Goal: Check status: Check status

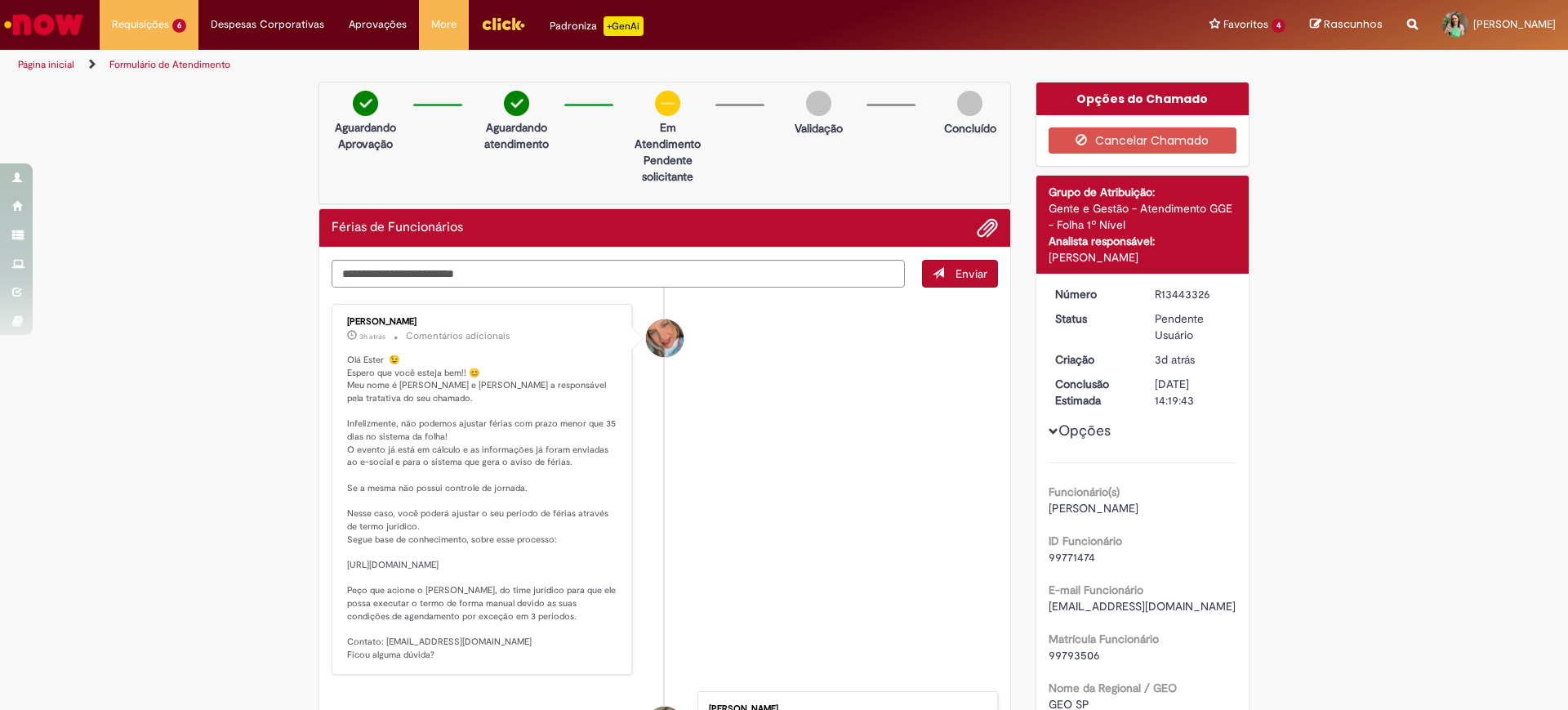
click at [47, 30] on img "Ir para a Homepage" at bounding box center [44, 24] width 85 height 33
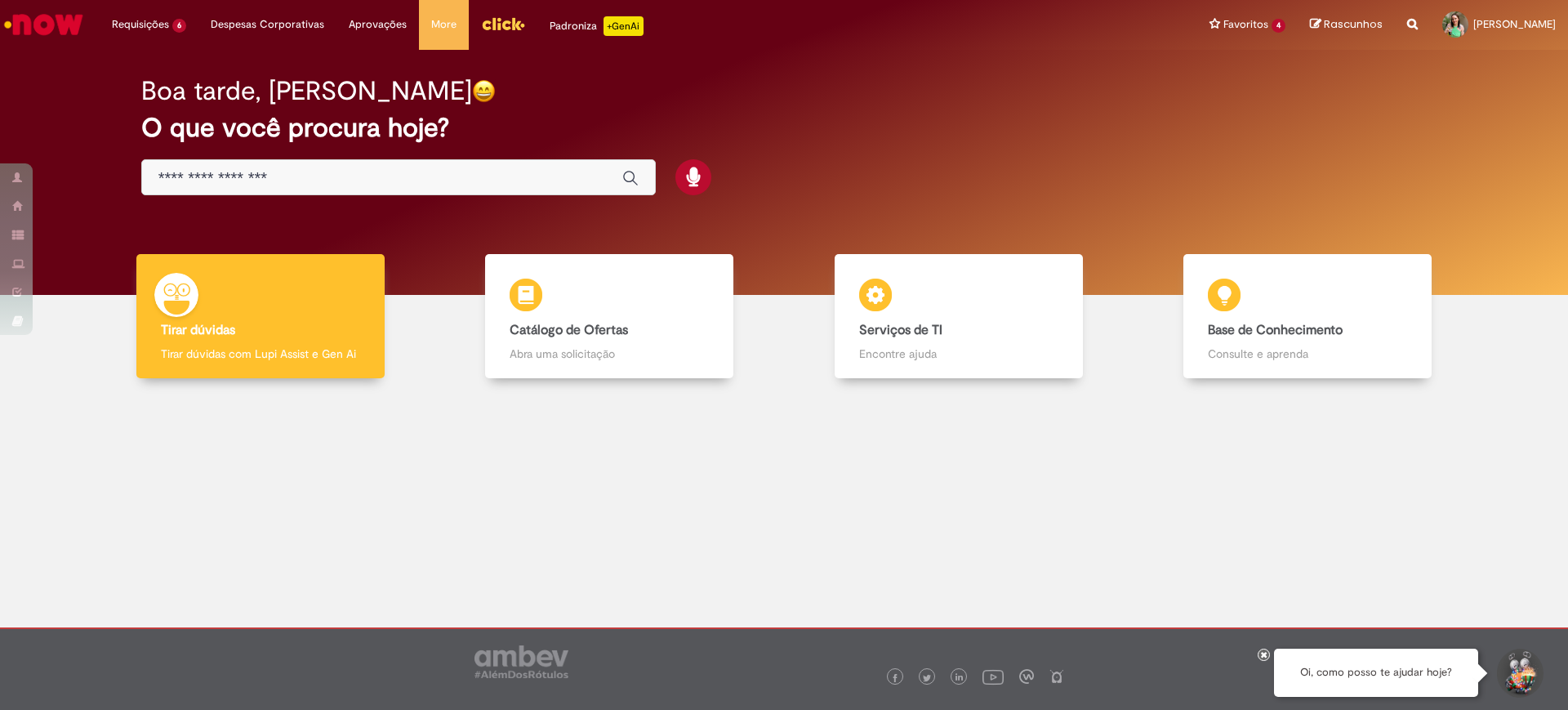
click at [833, 141] on h2 "O que você procura hoje?" at bounding box center [784, 128] width 1286 height 28
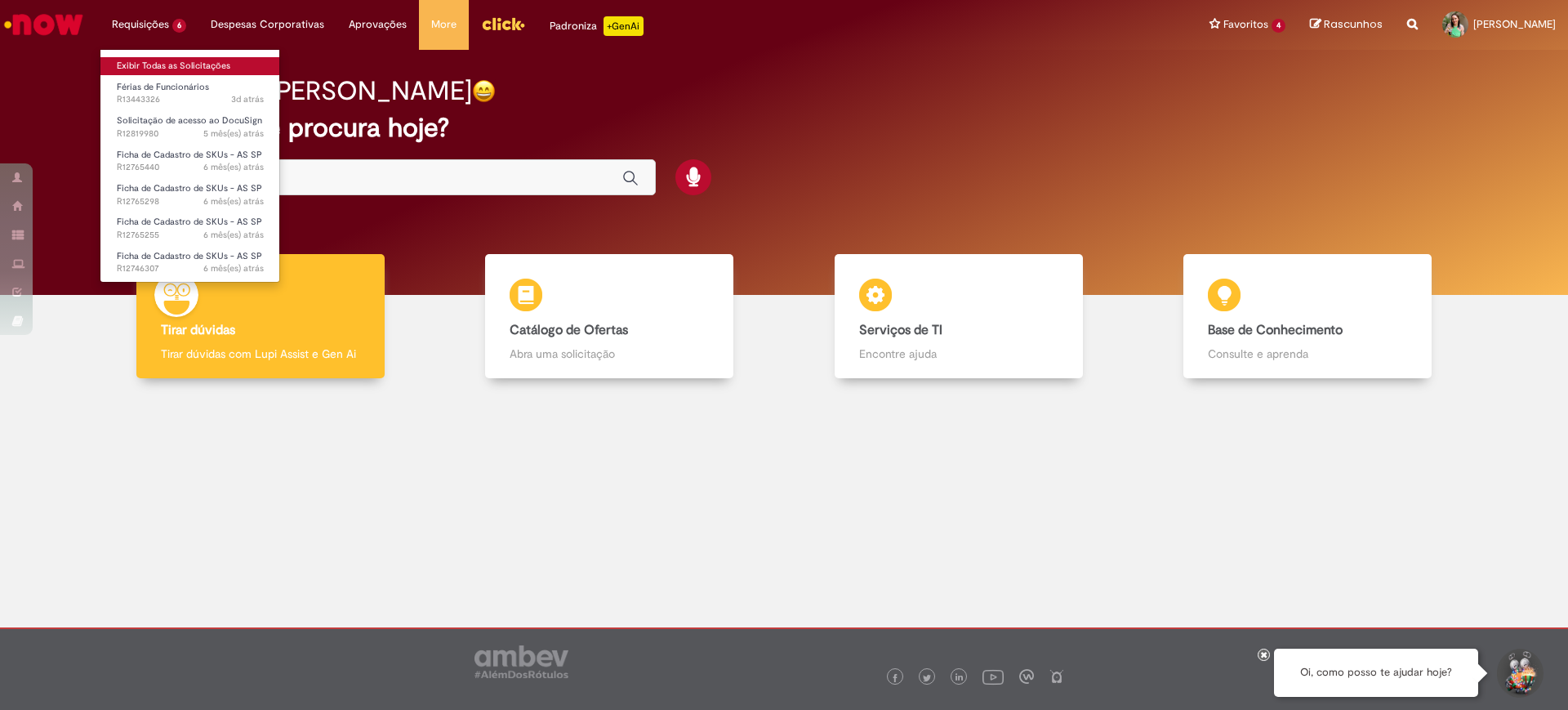
click at [151, 70] on link "Exibir Todas as Solicitações" at bounding box center [190, 66] width 180 height 18
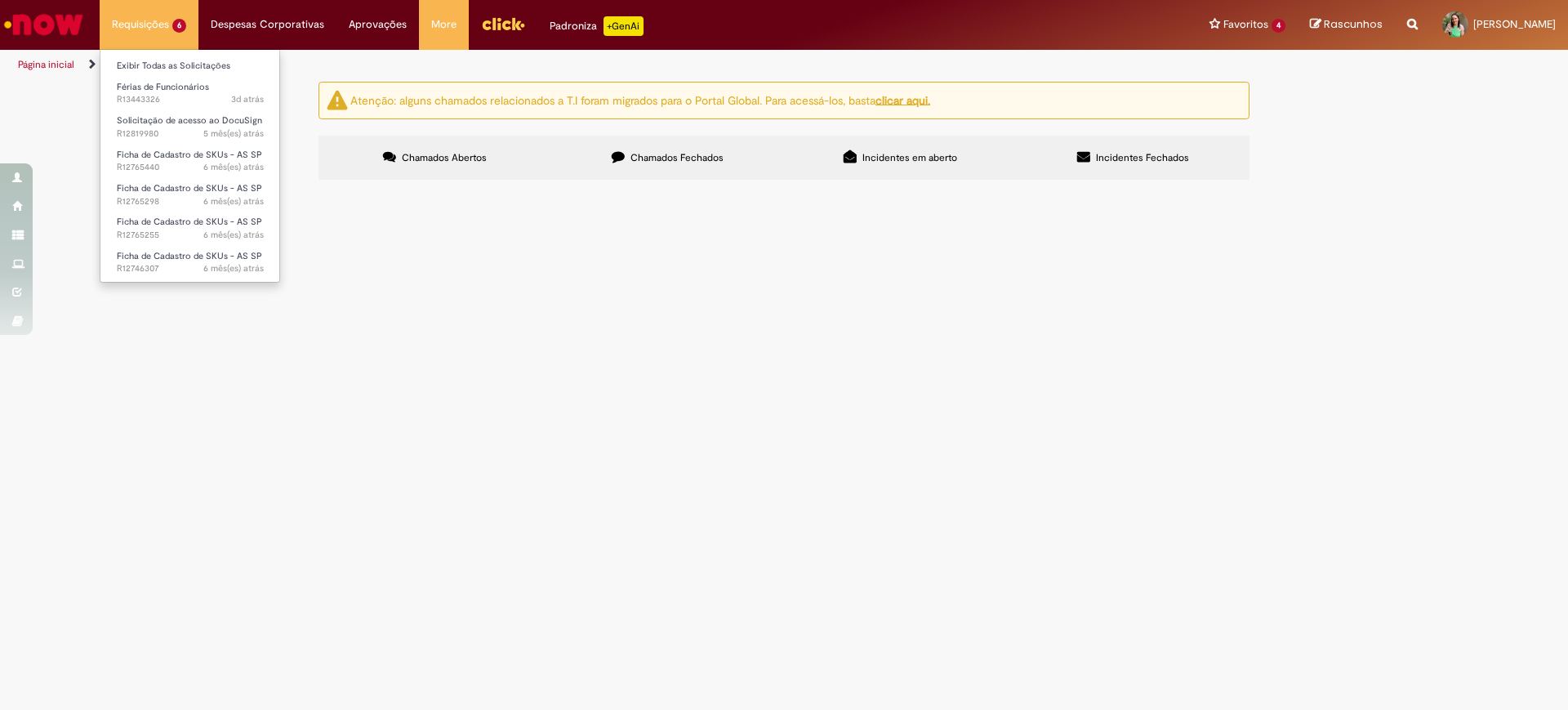
click at [151, 26] on li "Requisições 6 Exibir Todas as Solicitações Férias de Funcionários 3d atrás 3 di…" at bounding box center [149, 25] width 99 height 49
click at [44, 8] on img "Ir para a Homepage" at bounding box center [44, 24] width 85 height 33
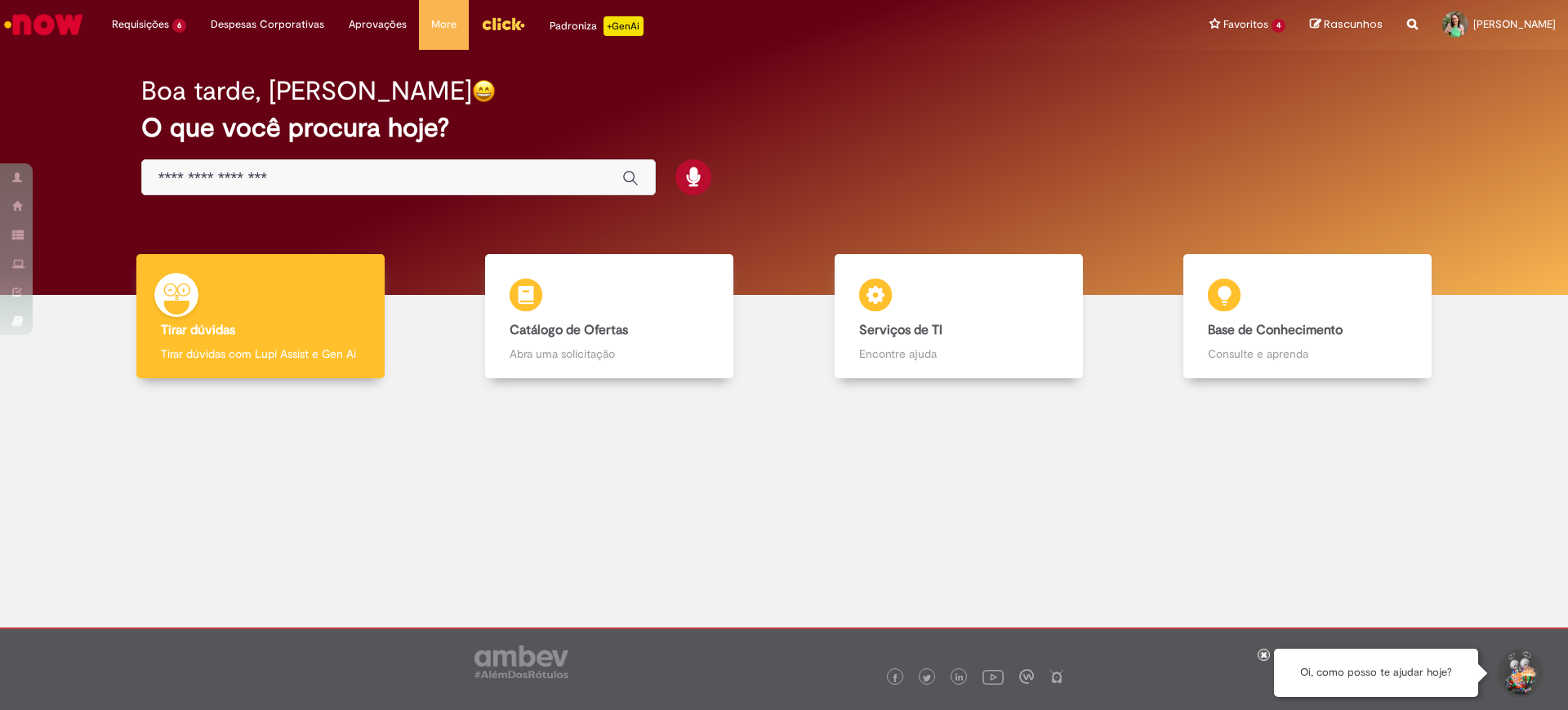
click at [1080, 86] on div "Boa tarde, Ester" at bounding box center [784, 91] width 1286 height 28
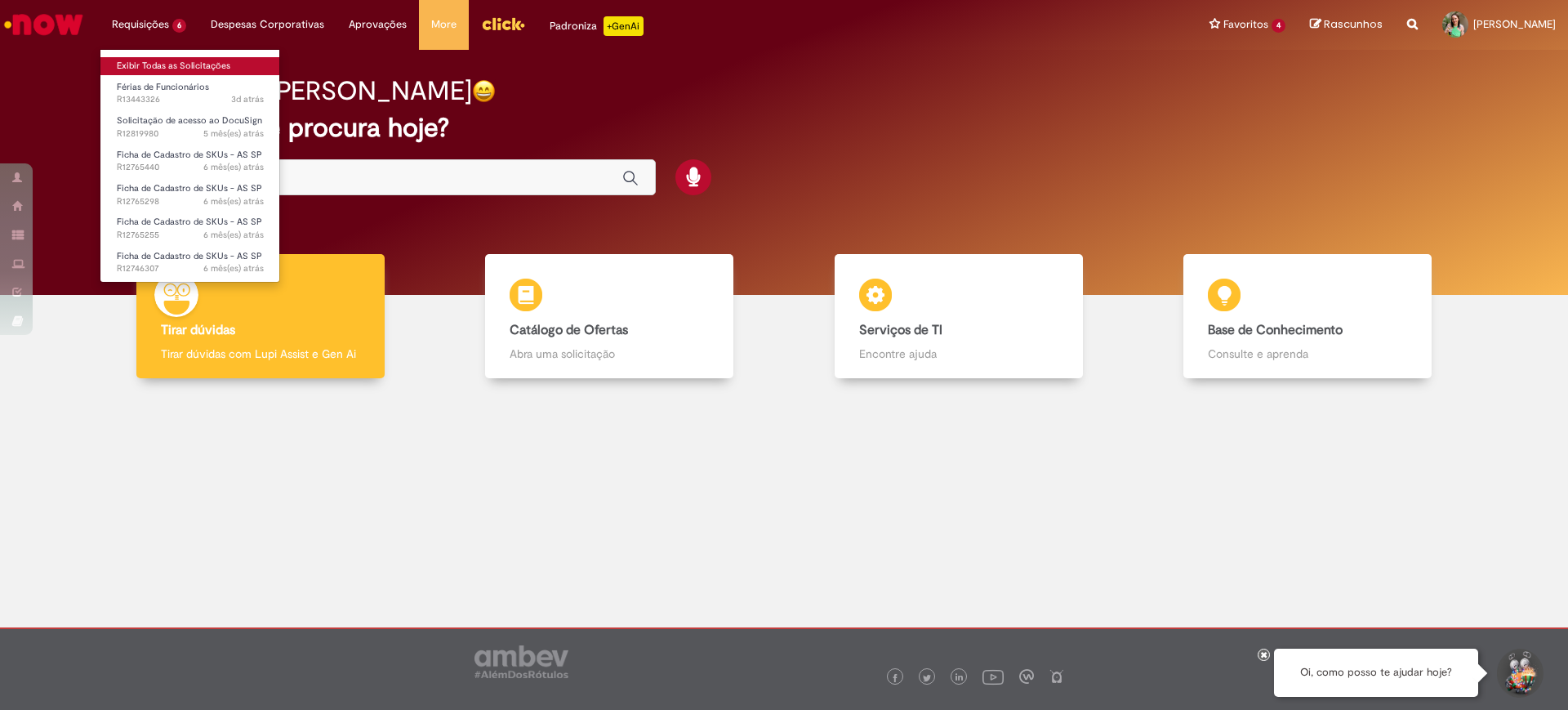
click at [173, 62] on link "Exibir Todas as Solicitações" at bounding box center [190, 66] width 180 height 18
